Goal: Task Accomplishment & Management: Use online tool/utility

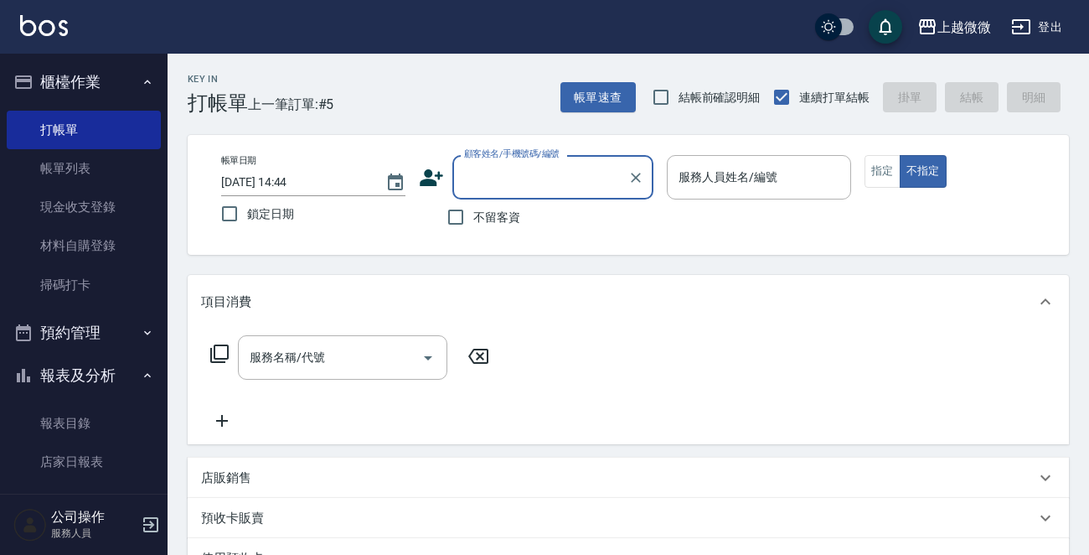
click at [520, 176] on input "顧客姓名/手機號碼/編號" at bounding box center [540, 177] width 161 height 29
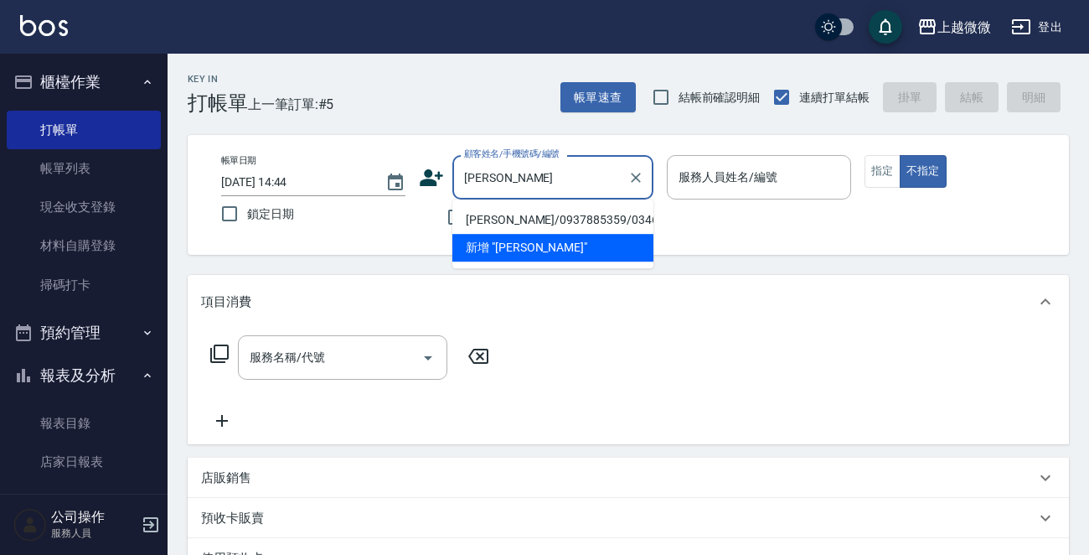
click at [540, 225] on li "[PERSON_NAME]/0937885359/0346" at bounding box center [552, 220] width 201 height 28
click at [540, 225] on div "不留客資" at bounding box center [536, 216] width 235 height 35
type input "[PERSON_NAME]/0937885359/0346"
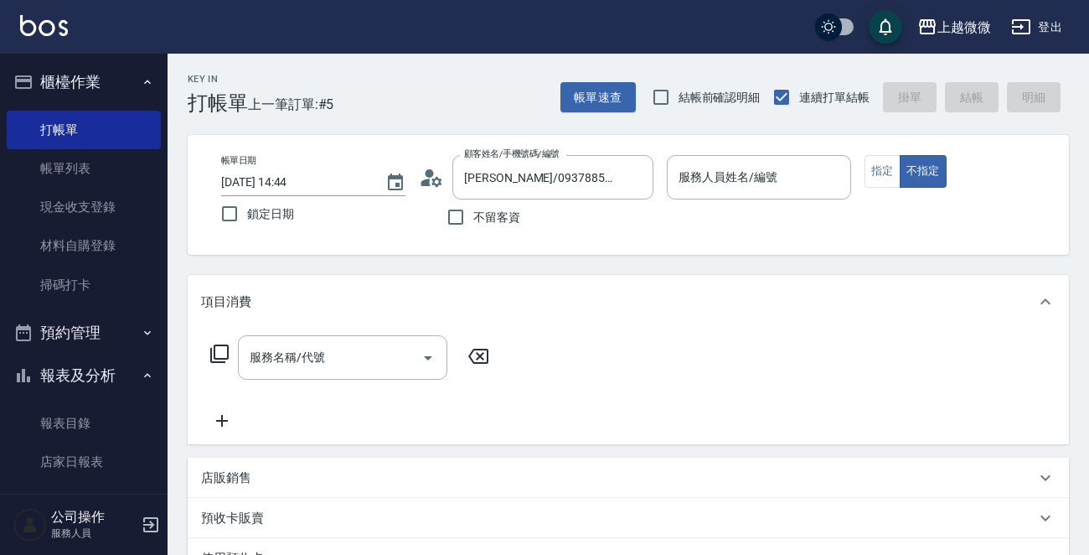
type input "Vivi-6"
click at [882, 168] on button "指定" at bounding box center [883, 171] width 36 height 33
click at [427, 353] on icon "Open" at bounding box center [428, 358] width 20 height 20
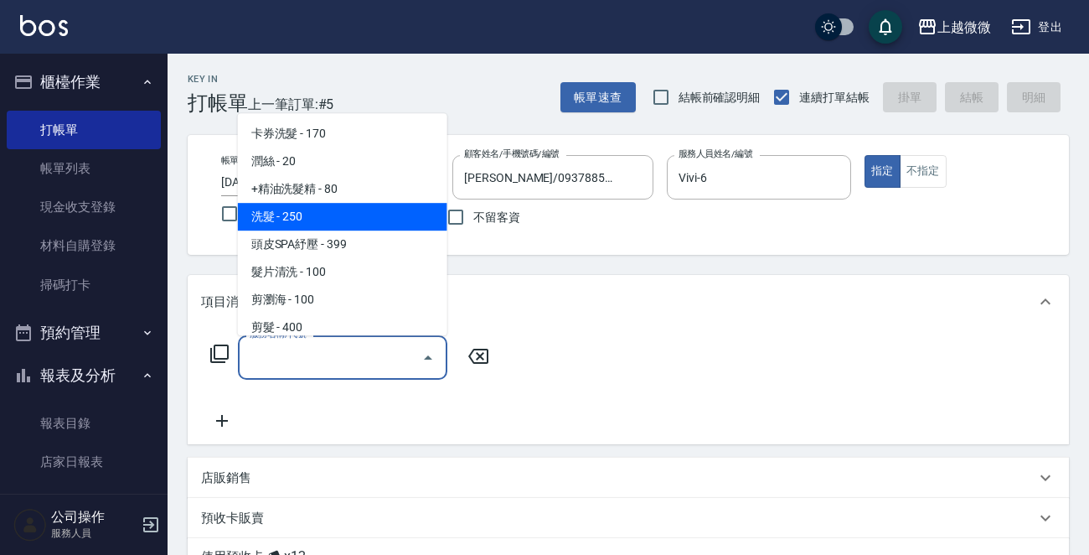
click at [365, 216] on span "洗髮 - 250" at bounding box center [342, 217] width 209 height 28
type input "洗髮(A03)"
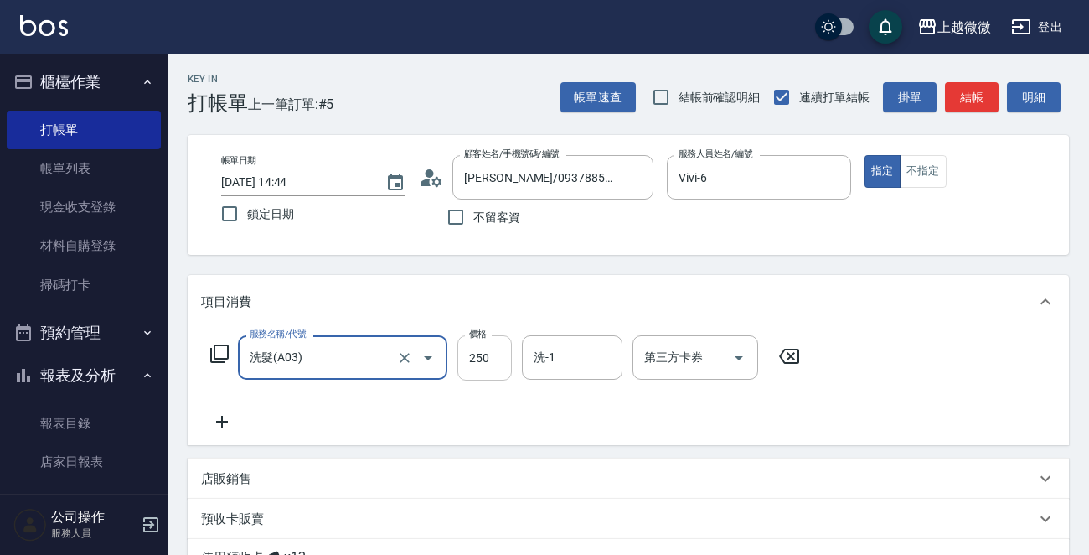
click at [488, 354] on input "250" at bounding box center [485, 357] width 54 height 45
type input "260"
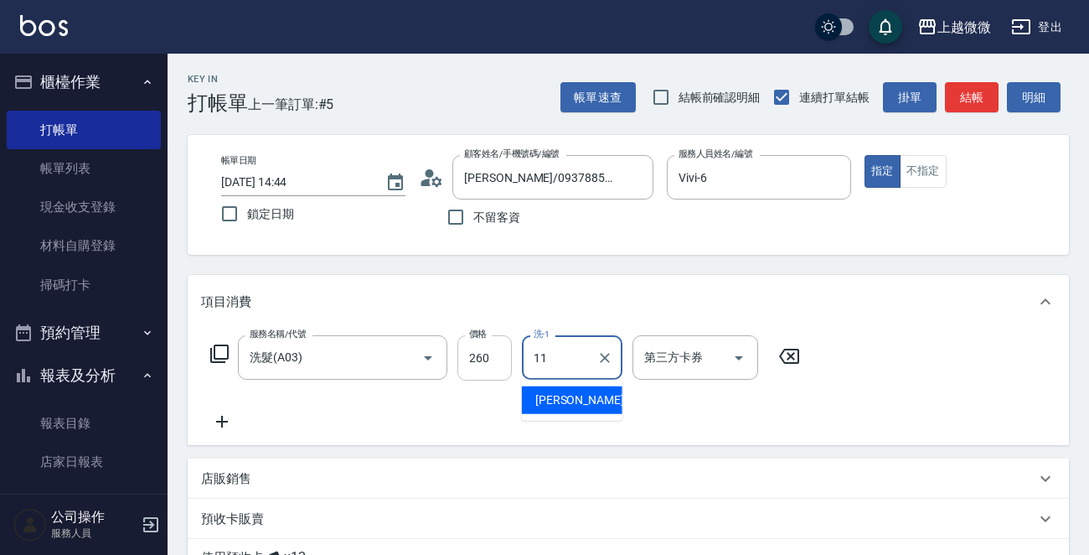
type input "[PERSON_NAME]-11"
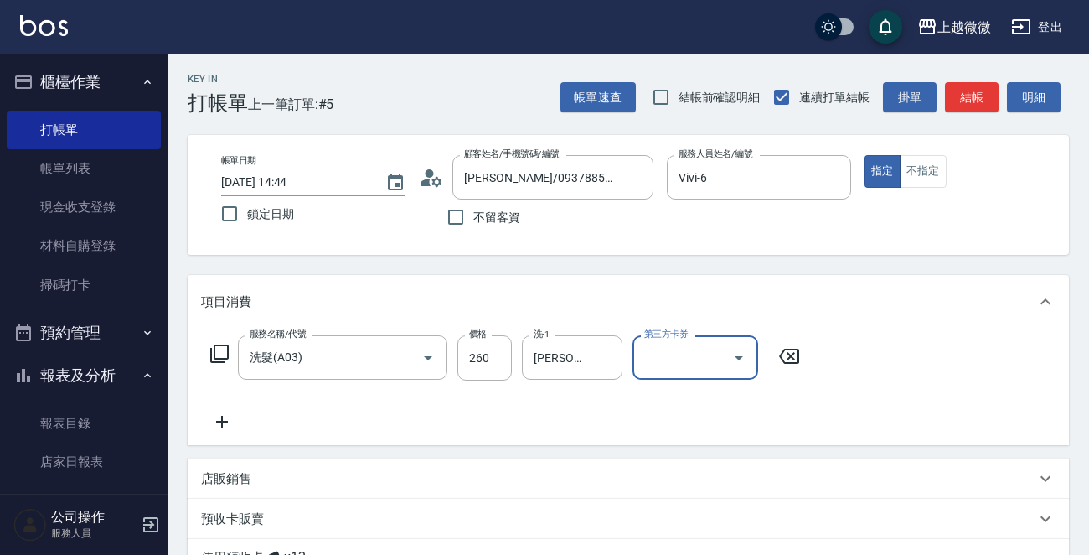
click at [222, 412] on icon at bounding box center [222, 421] width 42 height 20
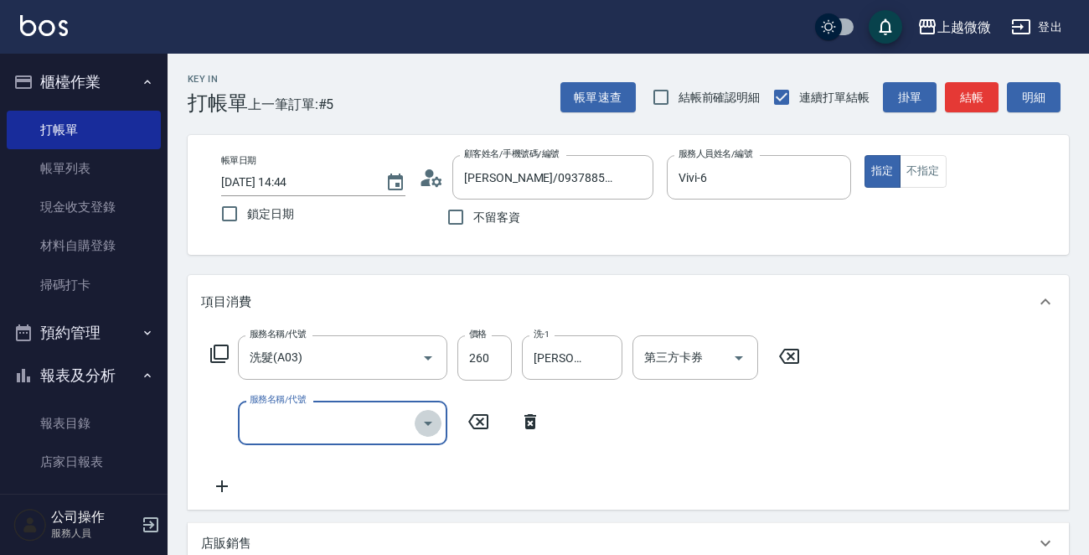
click at [428, 432] on icon "Open" at bounding box center [428, 423] width 20 height 20
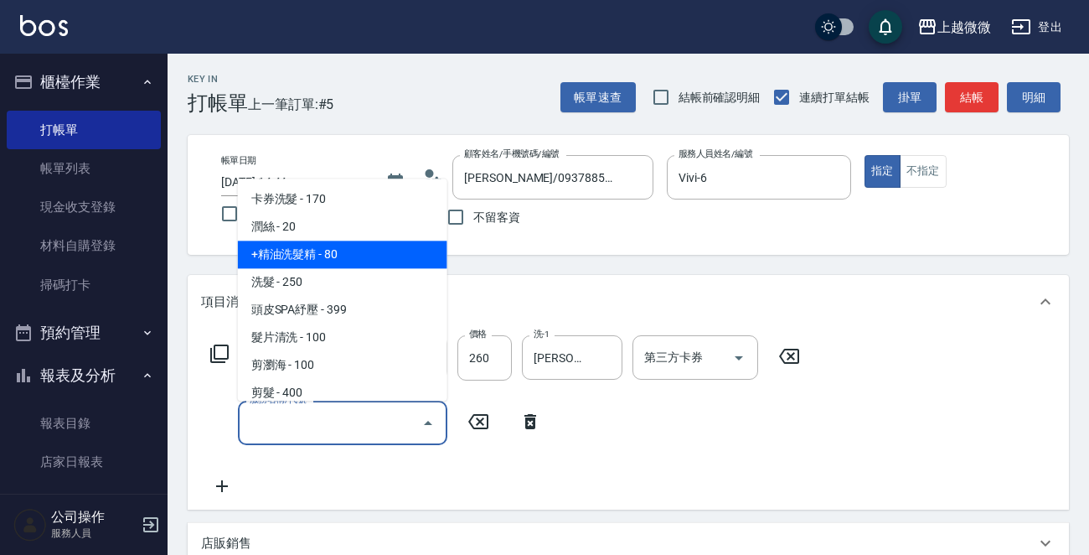
click at [375, 259] on span "+精油洗髮精 - 80" at bounding box center [342, 255] width 209 height 28
type input "+精油洗髮精(A02)"
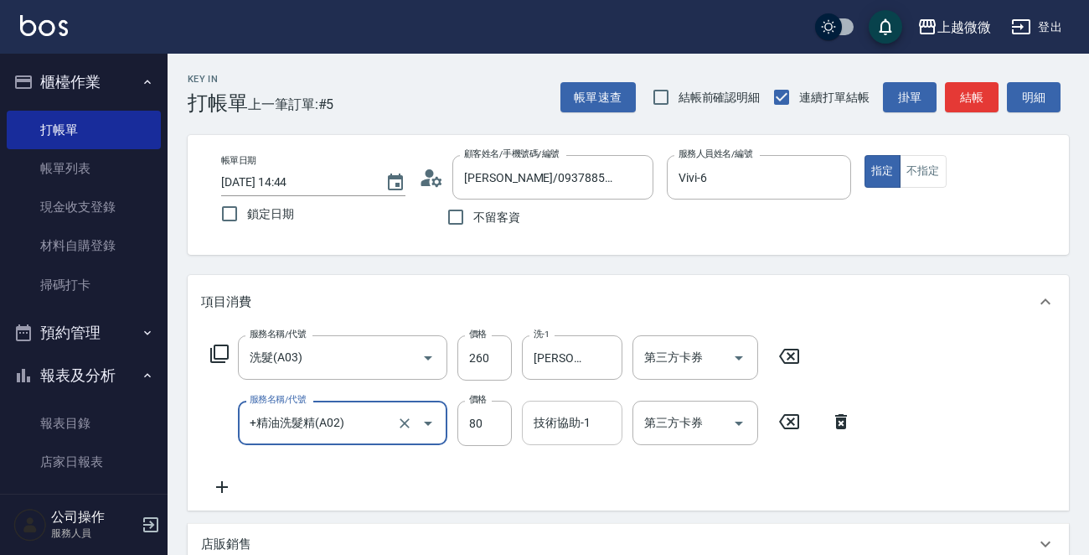
click at [591, 419] on input "技術協助-1" at bounding box center [572, 422] width 85 height 29
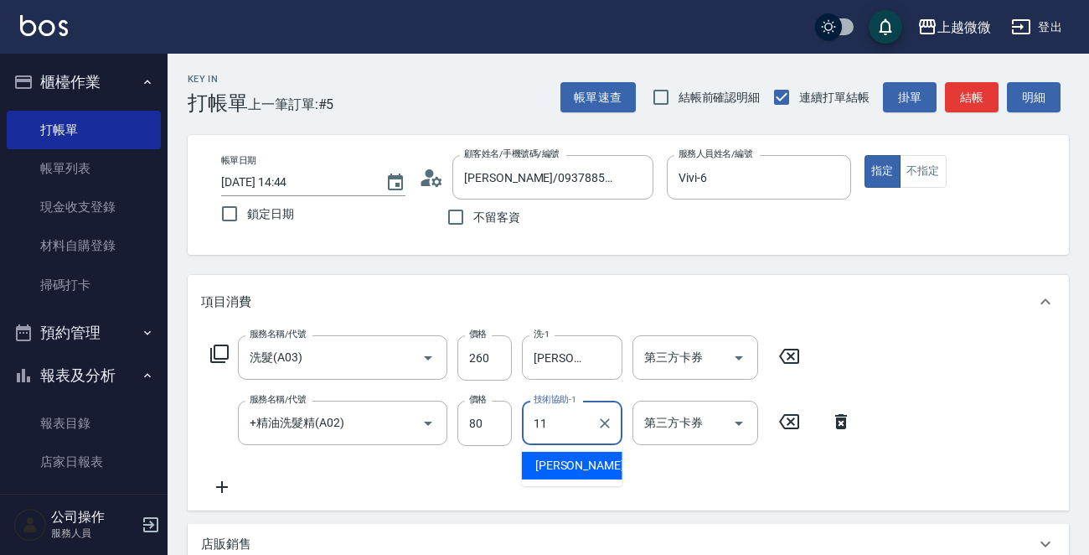
type input "[PERSON_NAME]-11"
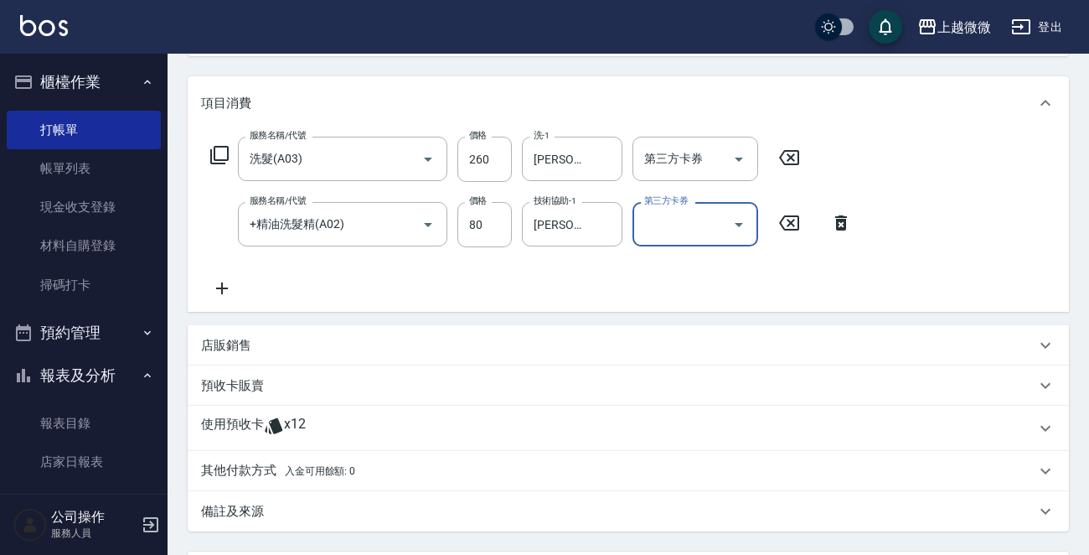
scroll to position [360, 0]
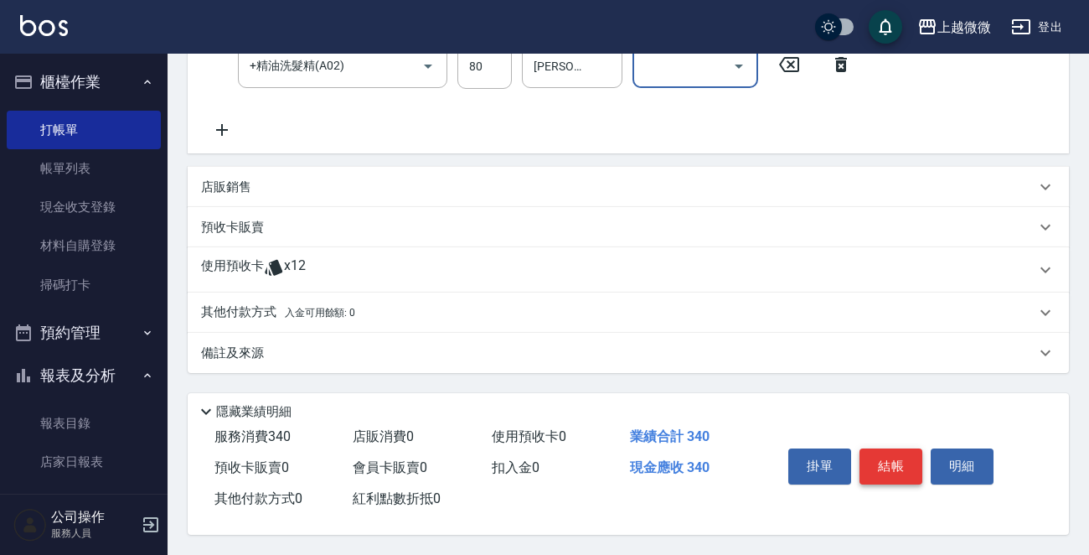
click at [888, 458] on button "結帳" at bounding box center [891, 465] width 63 height 35
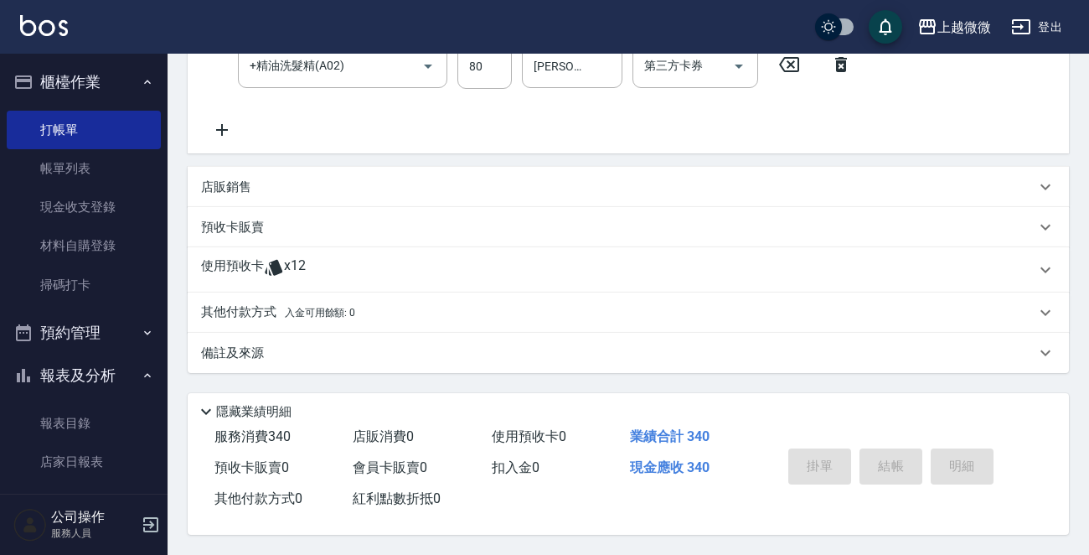
type input "[DATE] 15:25"
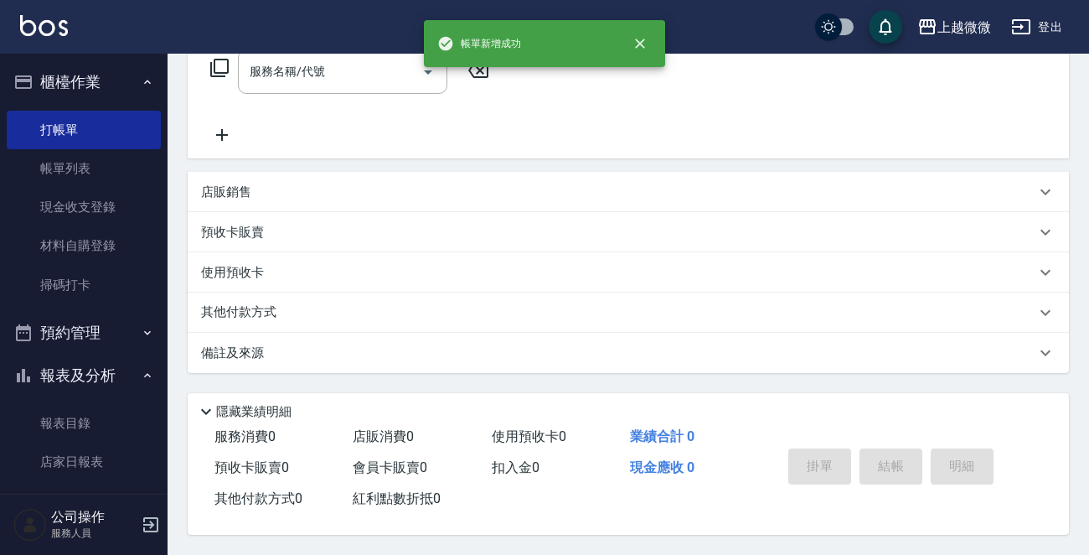
scroll to position [0, 0]
